Goal: Register for event/course

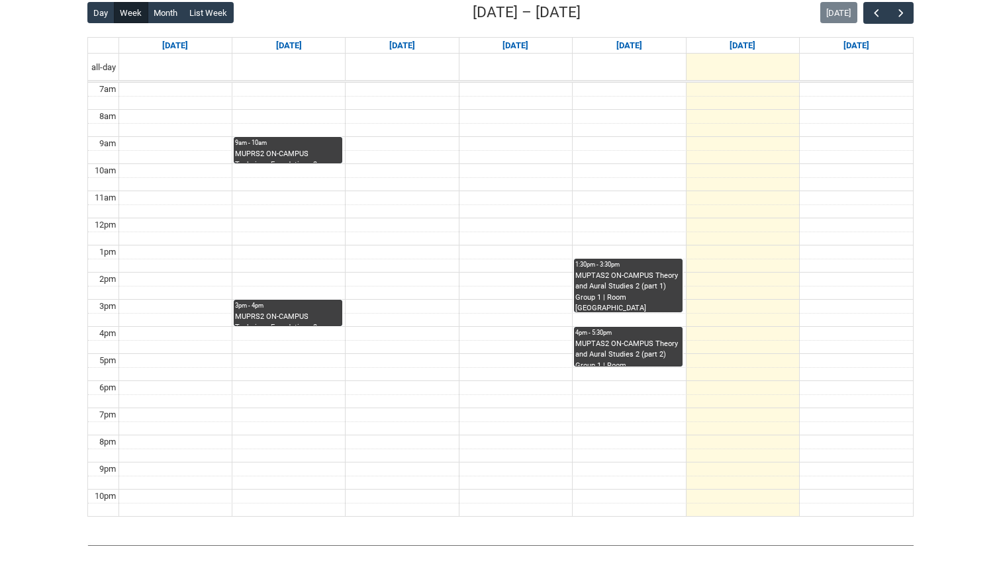
scroll to position [280, 0]
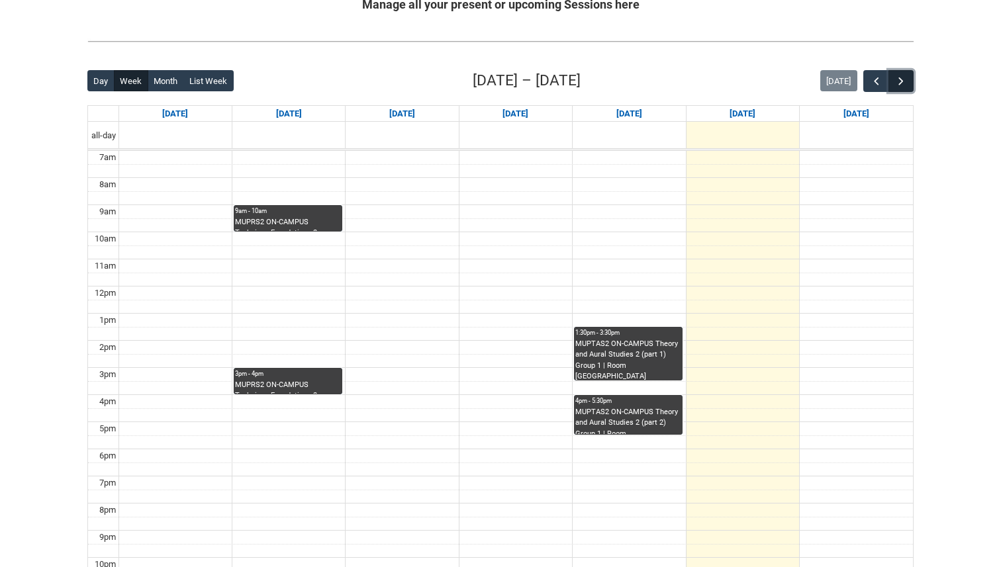
click at [908, 81] on button "button" at bounding box center [900, 81] width 25 height 22
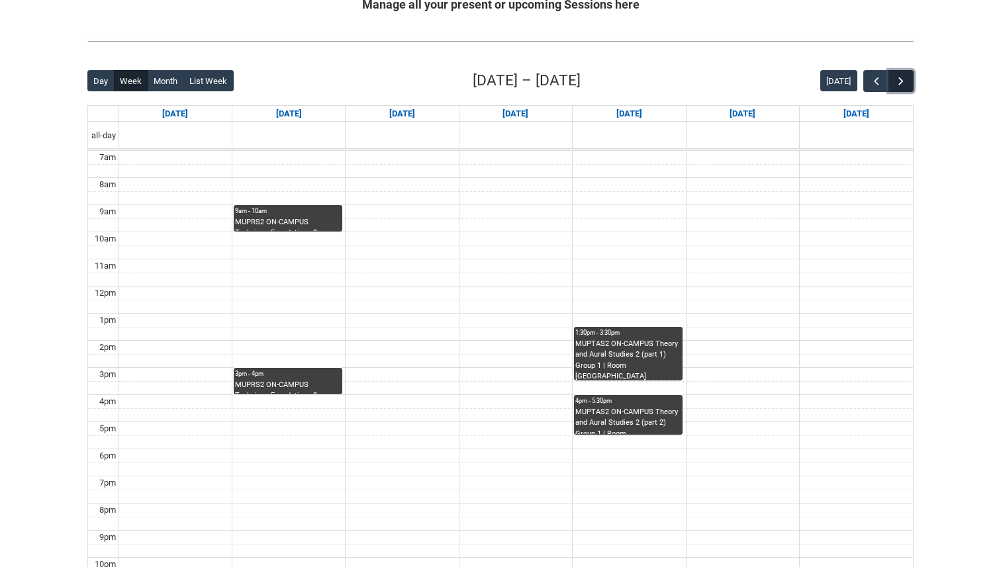
click at [901, 81] on span "button" at bounding box center [900, 81] width 13 height 13
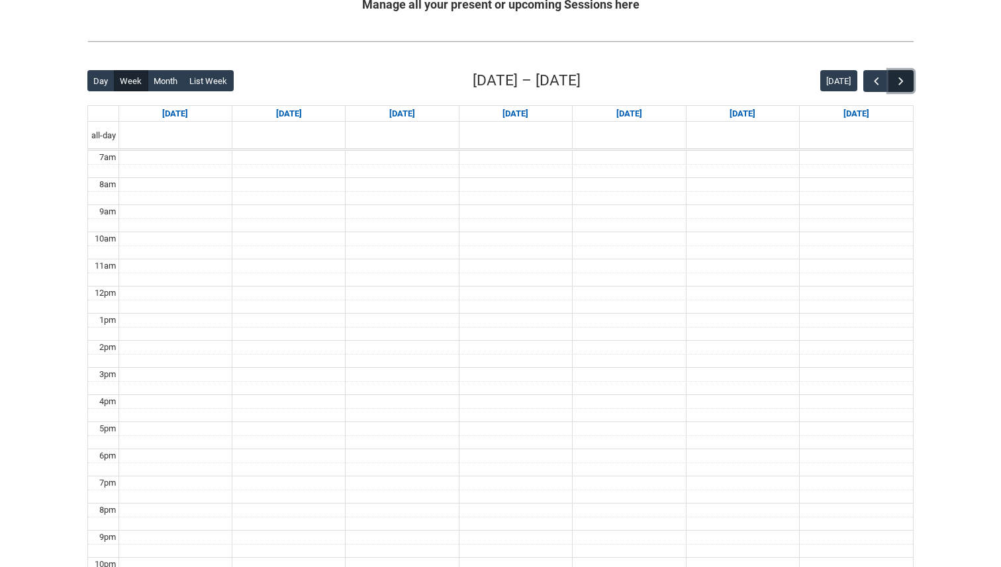
click at [901, 81] on span "button" at bounding box center [900, 81] width 13 height 13
click at [902, 86] on span "button" at bounding box center [900, 81] width 13 height 13
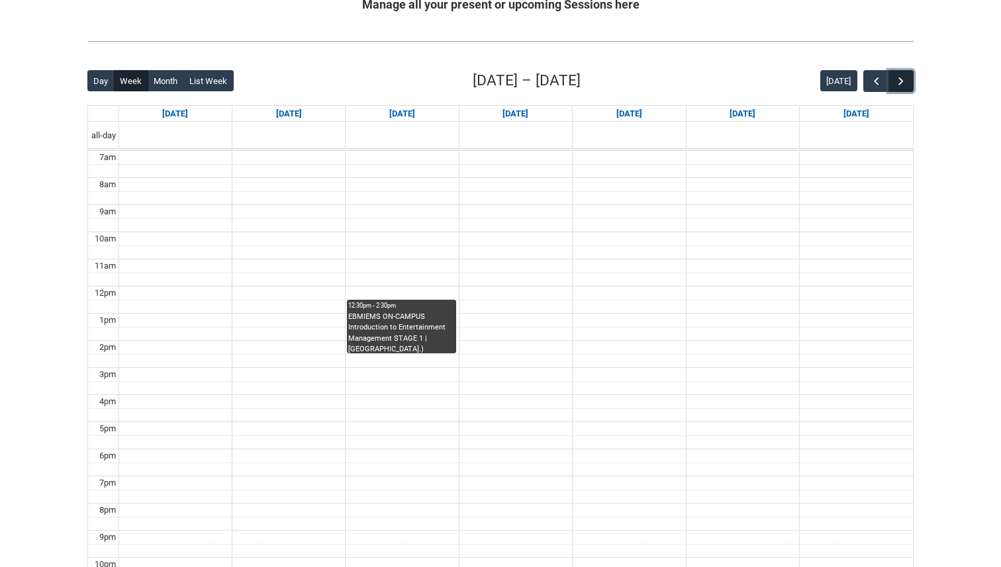
click at [902, 86] on span "button" at bounding box center [900, 81] width 13 height 13
click at [872, 76] on span "button" at bounding box center [876, 81] width 13 height 13
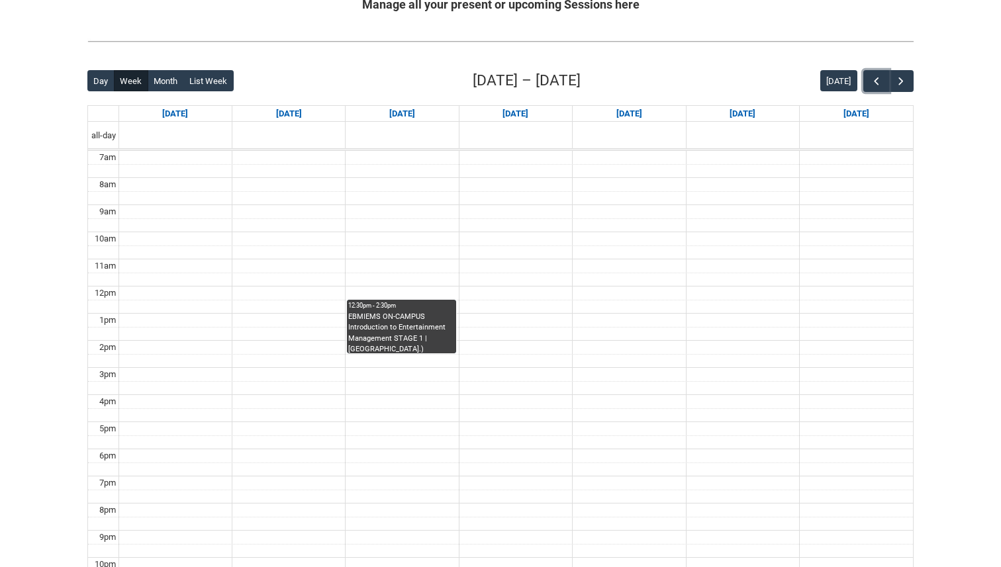
click at [433, 314] on div "EBMIEMS ON-CAMPUS Introduction to Entertainment Management STAGE 1 | [GEOGRAPHI…" at bounding box center [401, 333] width 106 height 42
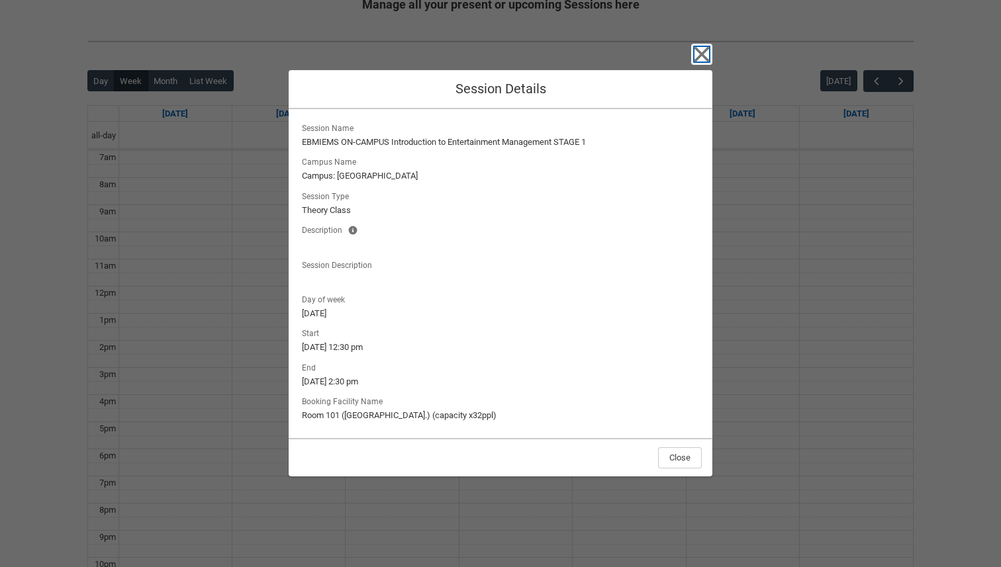
click at [706, 58] on icon "button" at bounding box center [701, 53] width 15 height 15
